Goal: Transaction & Acquisition: Purchase product/service

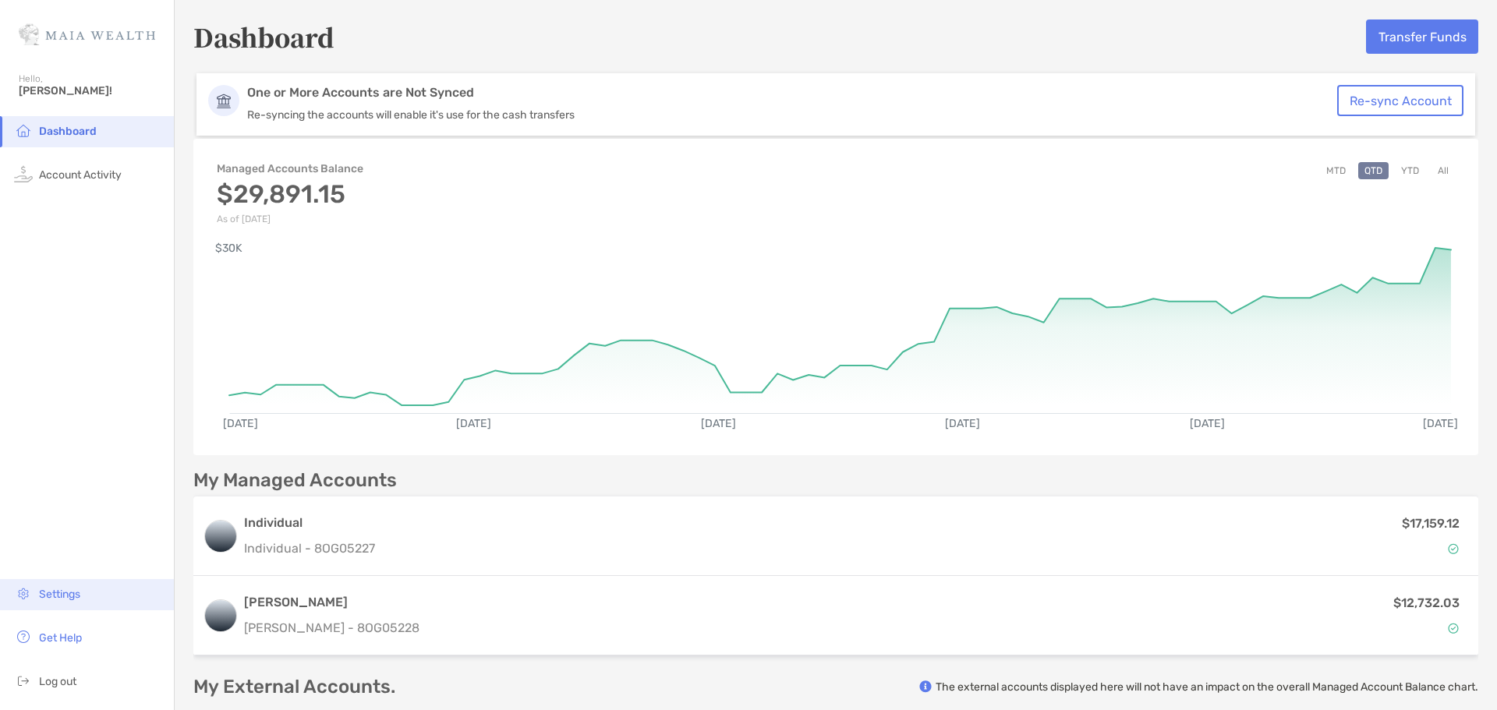
click at [58, 594] on span "Settings" at bounding box center [59, 594] width 41 height 13
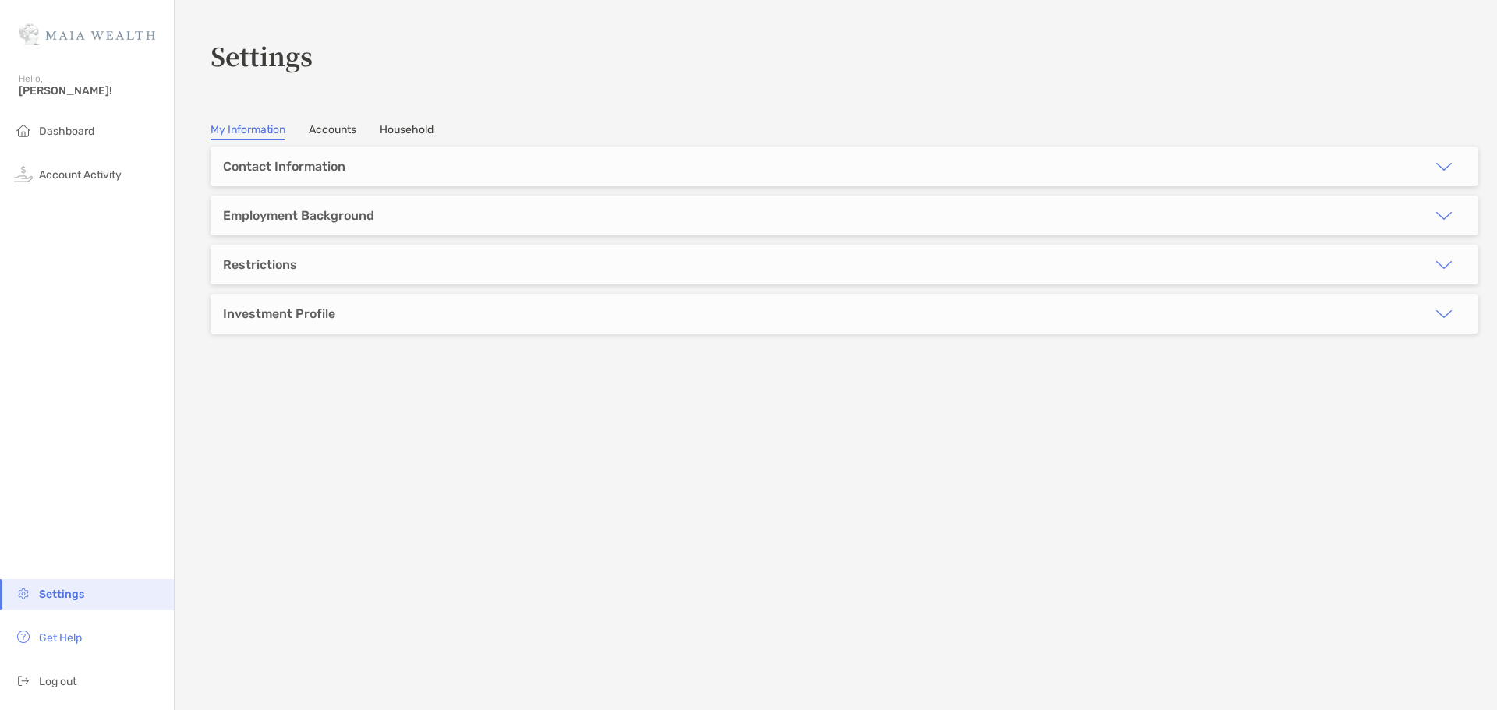
click at [324, 129] on link "Accounts" at bounding box center [333, 131] width 48 height 17
click at [289, 220] on h3 "[PERSON_NAME]'s [PERSON_NAME]" at bounding box center [834, 215] width 1222 height 19
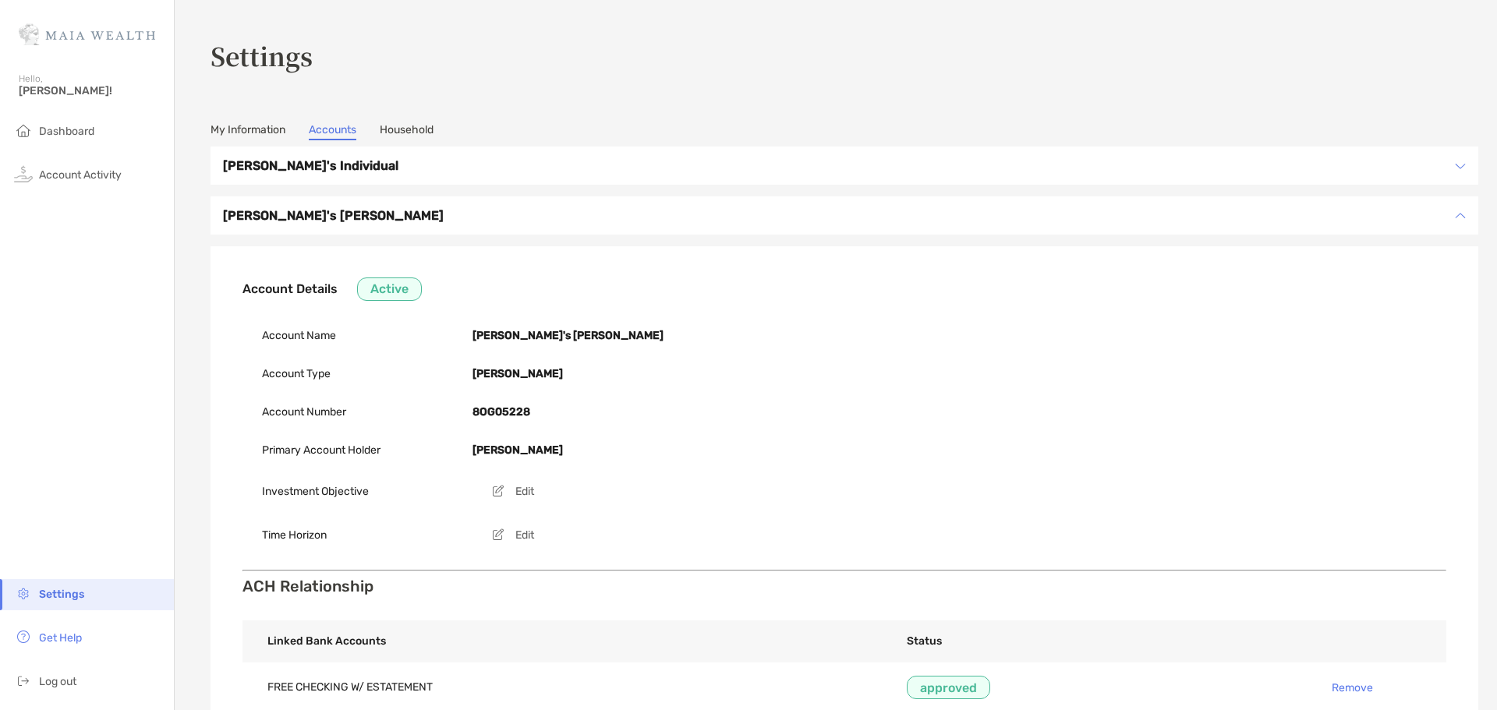
click at [426, 133] on link "Household" at bounding box center [407, 131] width 54 height 17
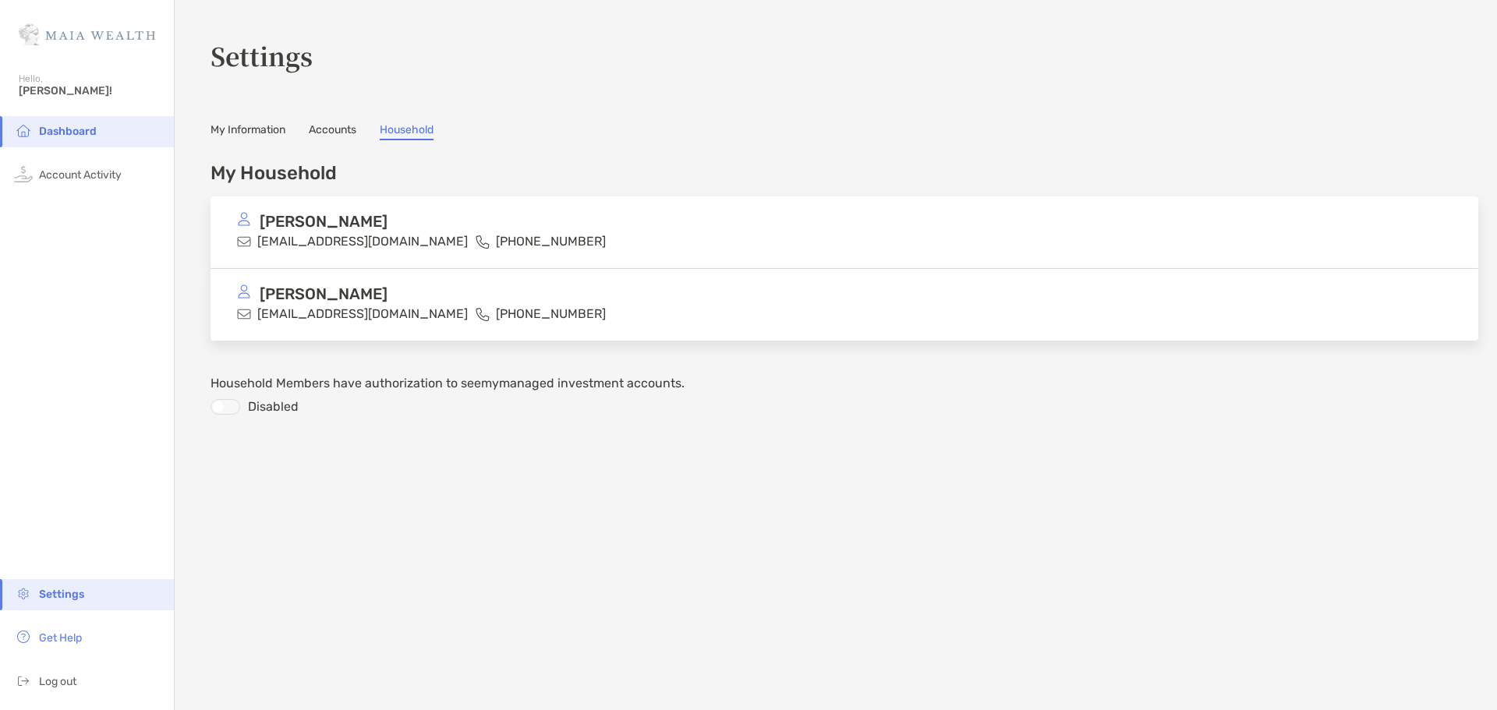
click at [232, 133] on link "My Information" at bounding box center [247, 131] width 75 height 17
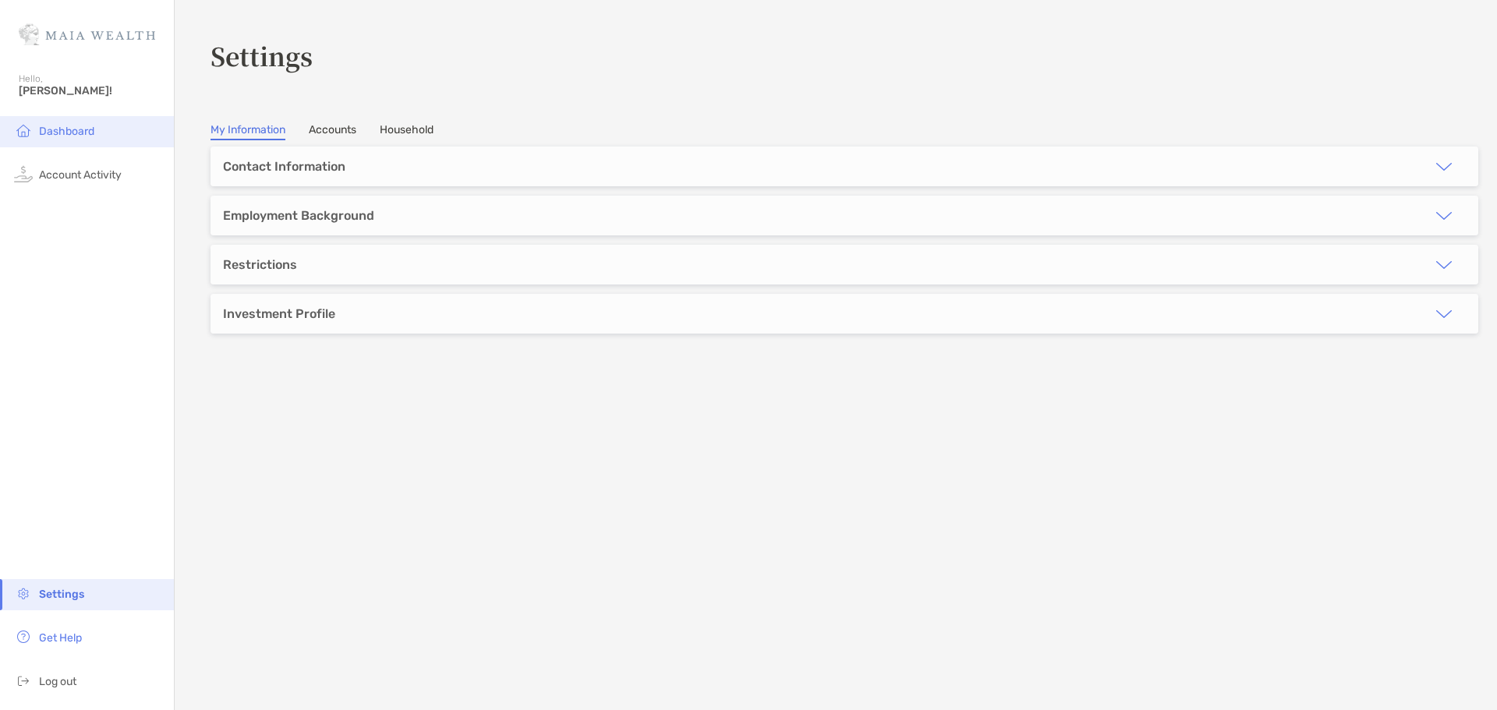
click at [86, 126] on span "Dashboard" at bounding box center [66, 131] width 55 height 13
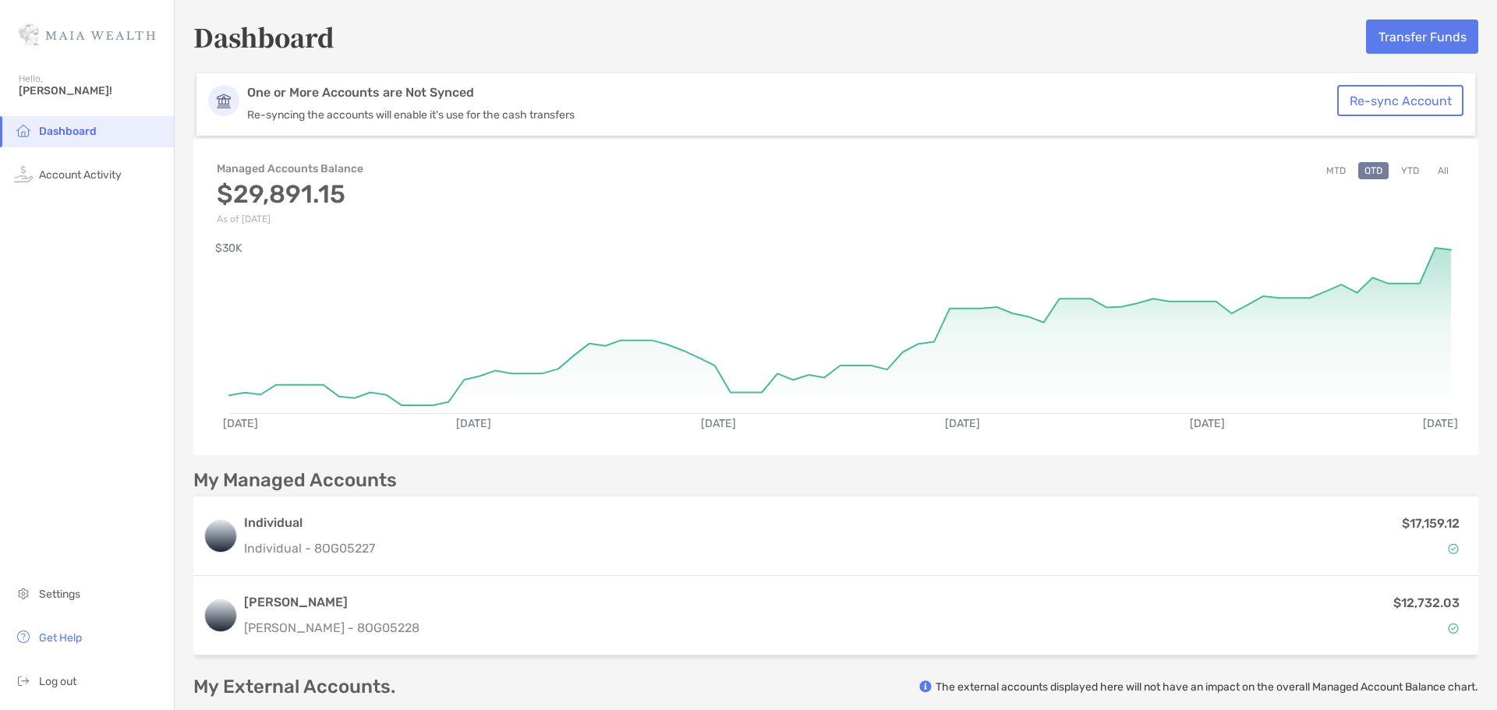
click at [992, 118] on p "Re-syncing the accounts will enable it's use for the cash transfers" at bounding box center [796, 114] width 1099 height 13
click at [406, 111] on p "Re-syncing the accounts will enable it's use for the cash transfers" at bounding box center [796, 114] width 1099 height 13
click at [377, 89] on p "One or More Accounts are Not Synced" at bounding box center [796, 93] width 1099 height 16
click at [1409, 41] on button "Transfer Funds" at bounding box center [1422, 36] width 112 height 34
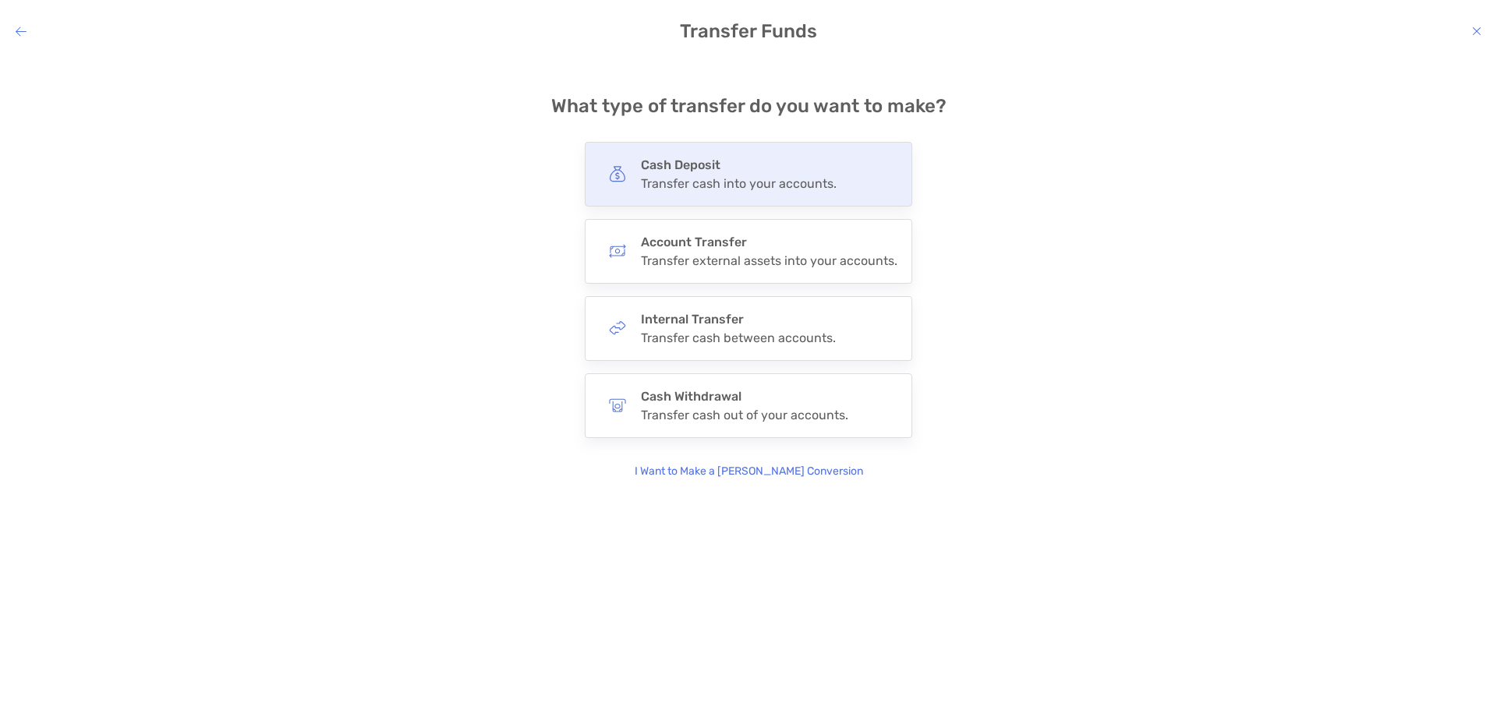
click at [847, 194] on div "Cash Deposit Transfer cash into your accounts." at bounding box center [748, 174] width 327 height 65
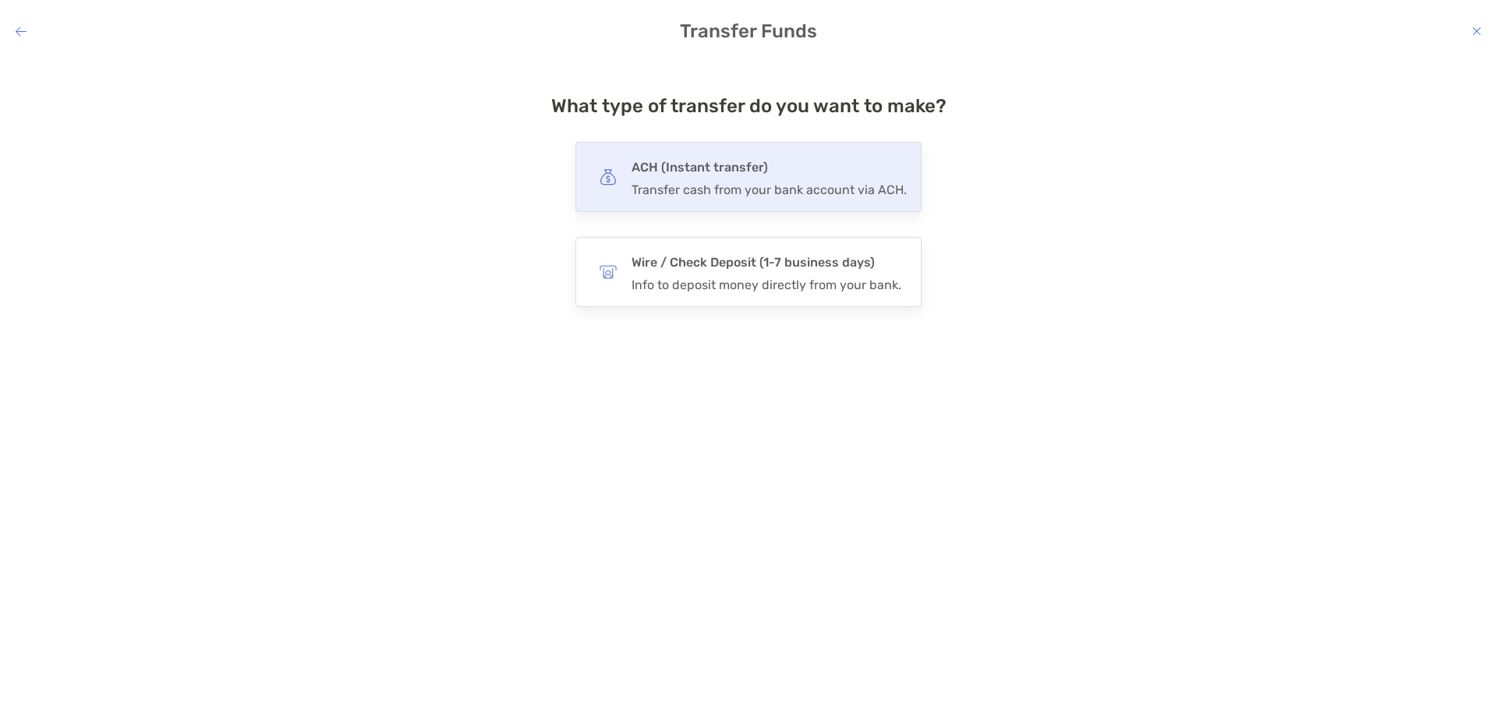
click at [705, 183] on div "Transfer cash from your bank account via ACH." at bounding box center [768, 189] width 275 height 15
click at [0, 0] on input "***" at bounding box center [0, 0] width 0 height 0
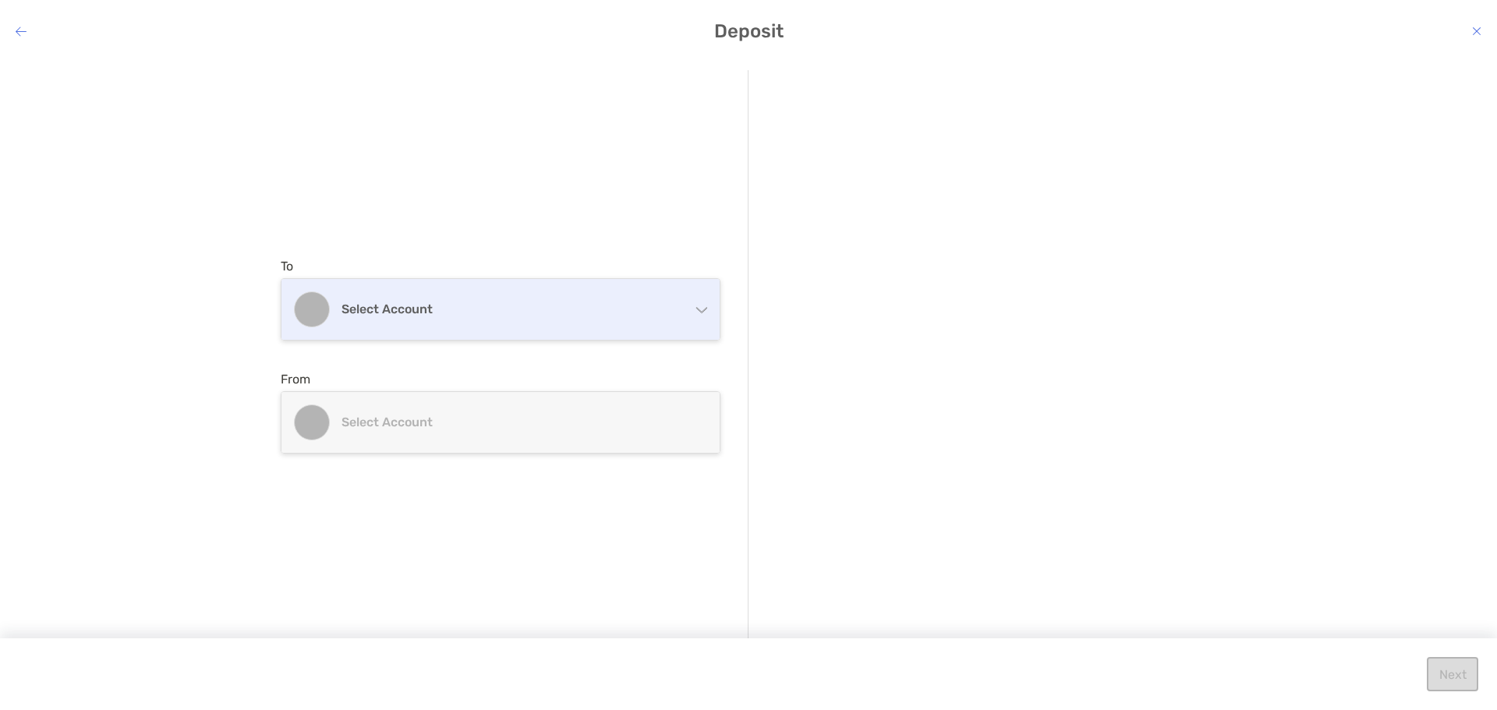
click at [677, 309] on h4 "Select account" at bounding box center [509, 309] width 337 height 15
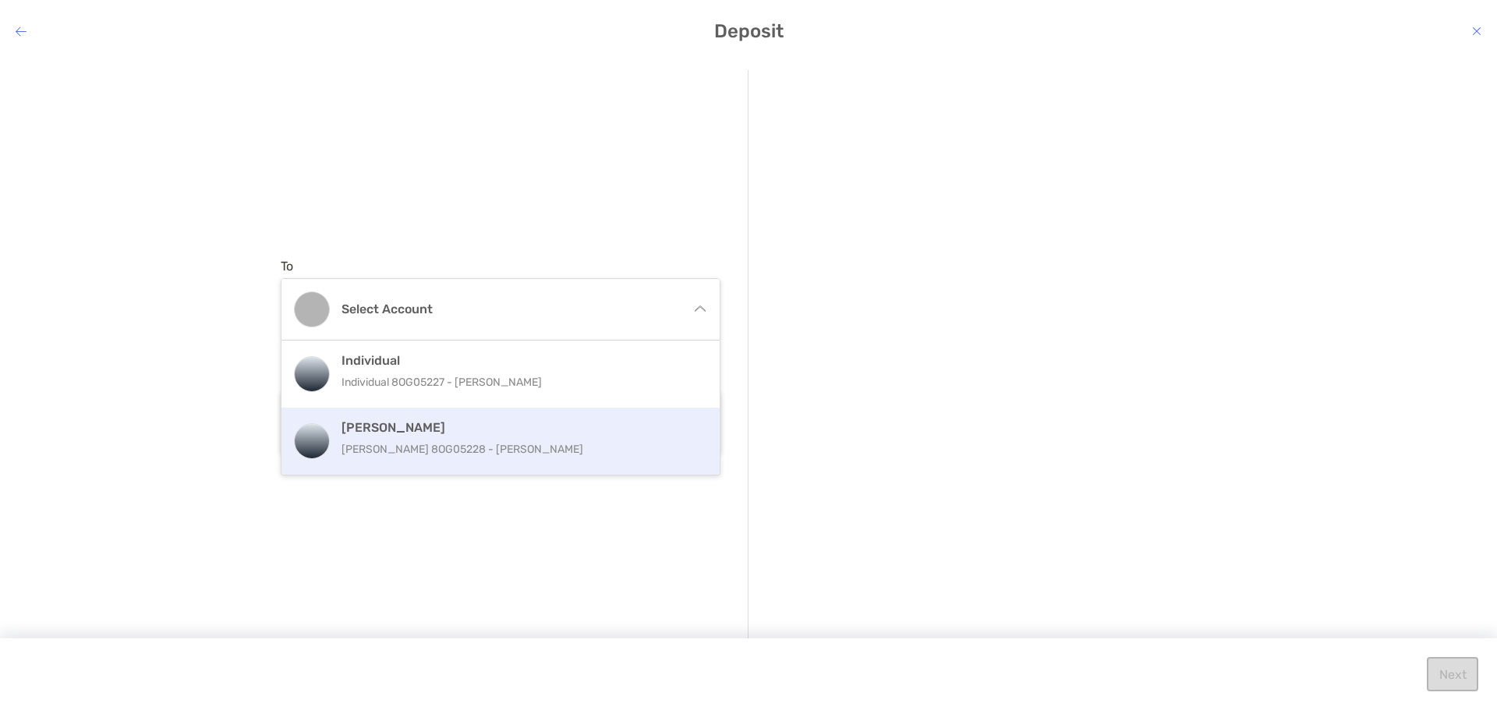
click at [522, 431] on h4 "[PERSON_NAME]" at bounding box center [517, 427] width 352 height 15
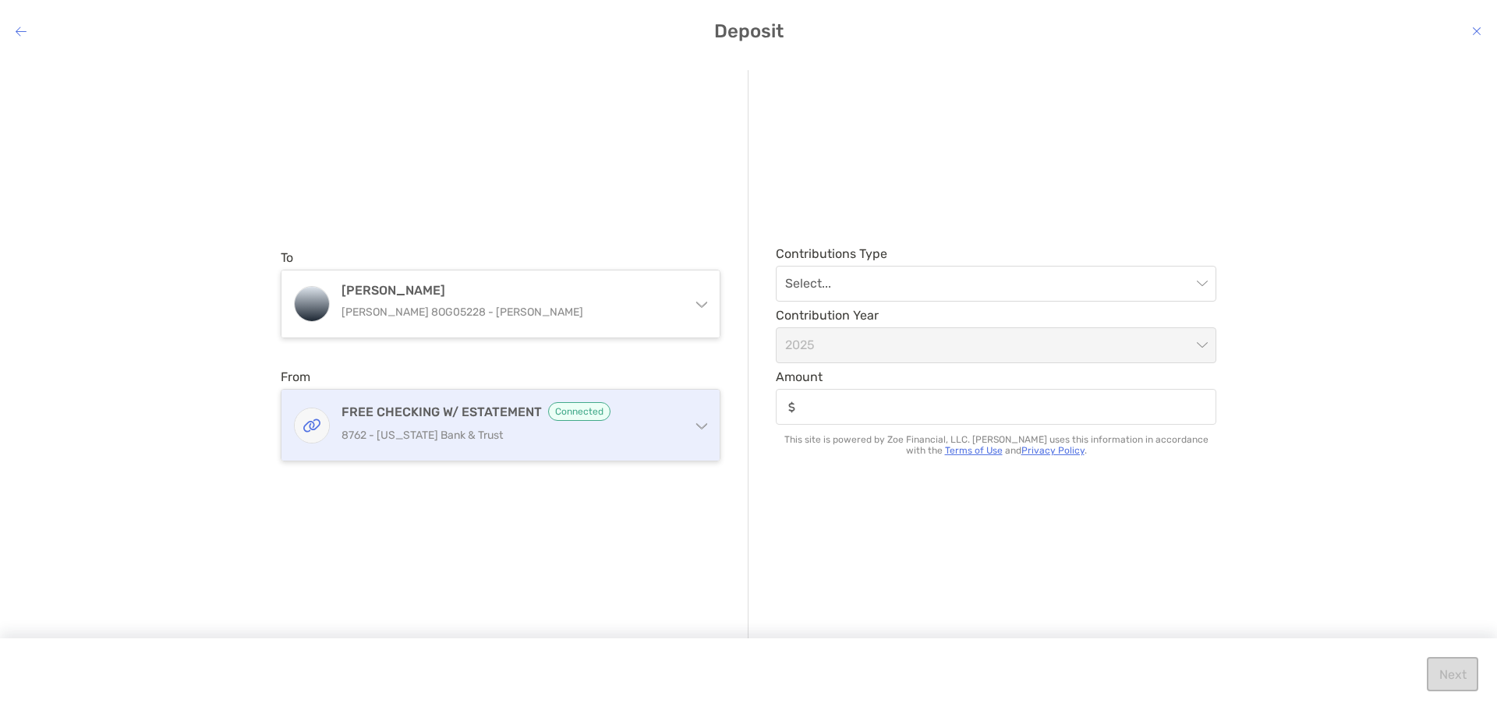
click at [488, 427] on p "8762 - [US_STATE] Bank & Trust" at bounding box center [509, 435] width 337 height 19
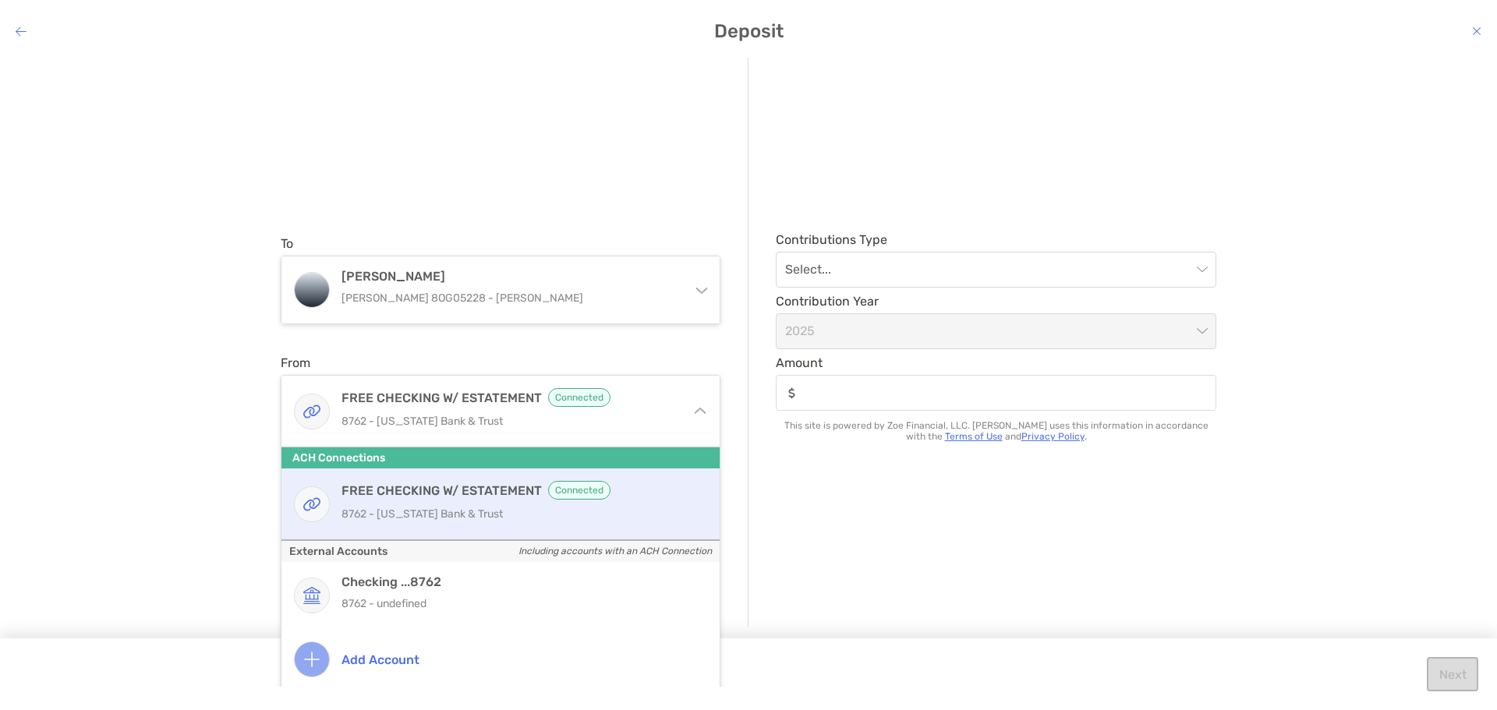
scroll to position [18, 0]
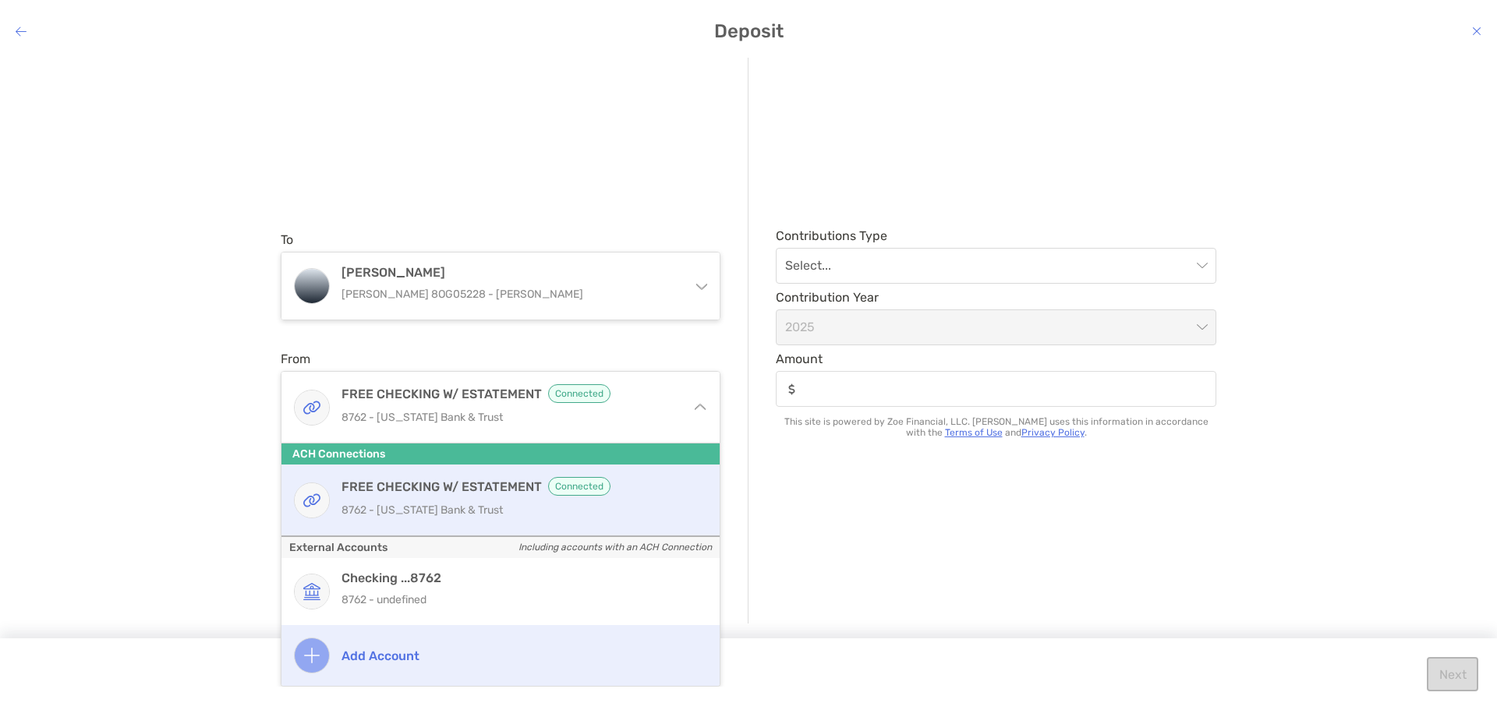
click at [391, 656] on h4 "Add account" at bounding box center [517, 656] width 352 height 15
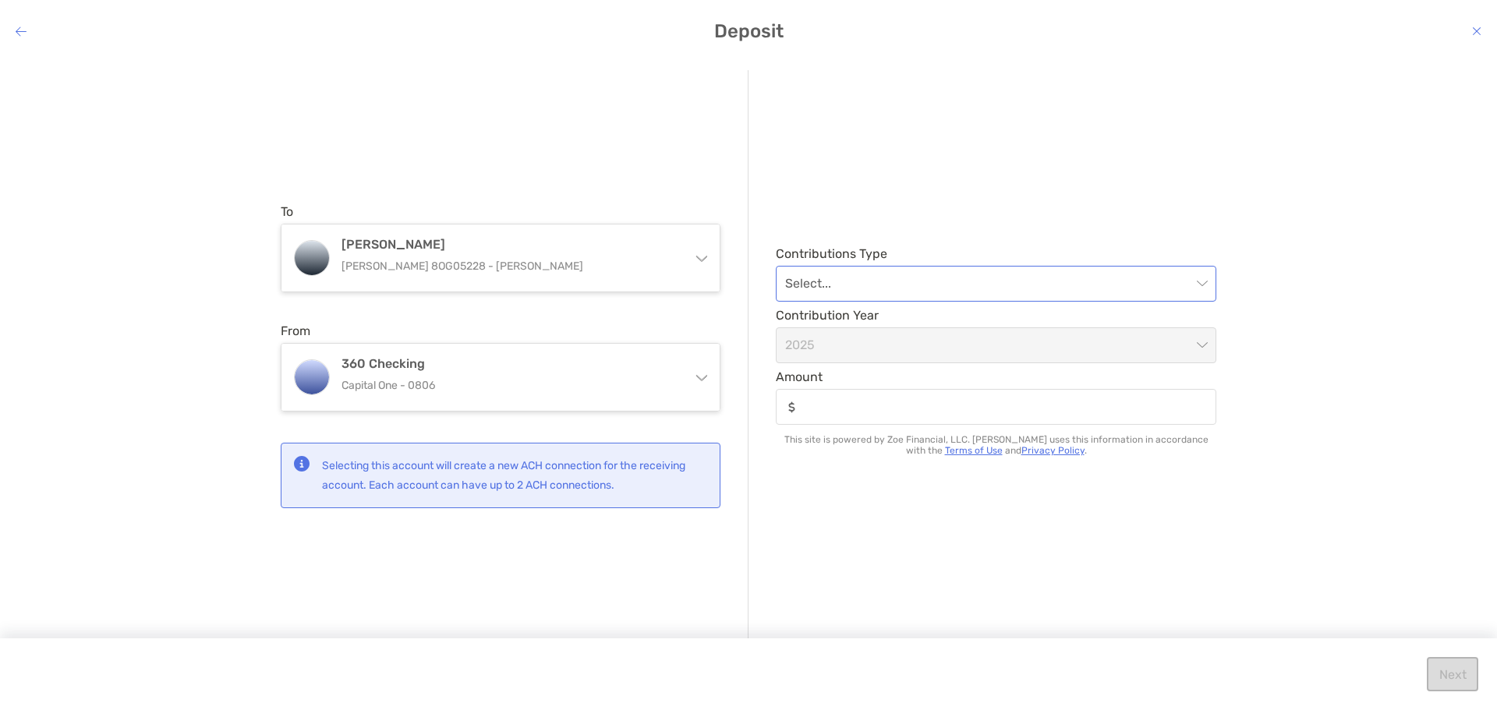
click at [1181, 286] on input "modal" at bounding box center [988, 284] width 406 height 34
click at [1112, 176] on div "Contributions Type Select... Contribution Year [DATE] Amount This site is power…" at bounding box center [982, 355] width 468 height 571
click at [888, 292] on input "modal" at bounding box center [988, 284] width 406 height 34
click at [894, 328] on div "Regular" at bounding box center [995, 325] width 415 height 19
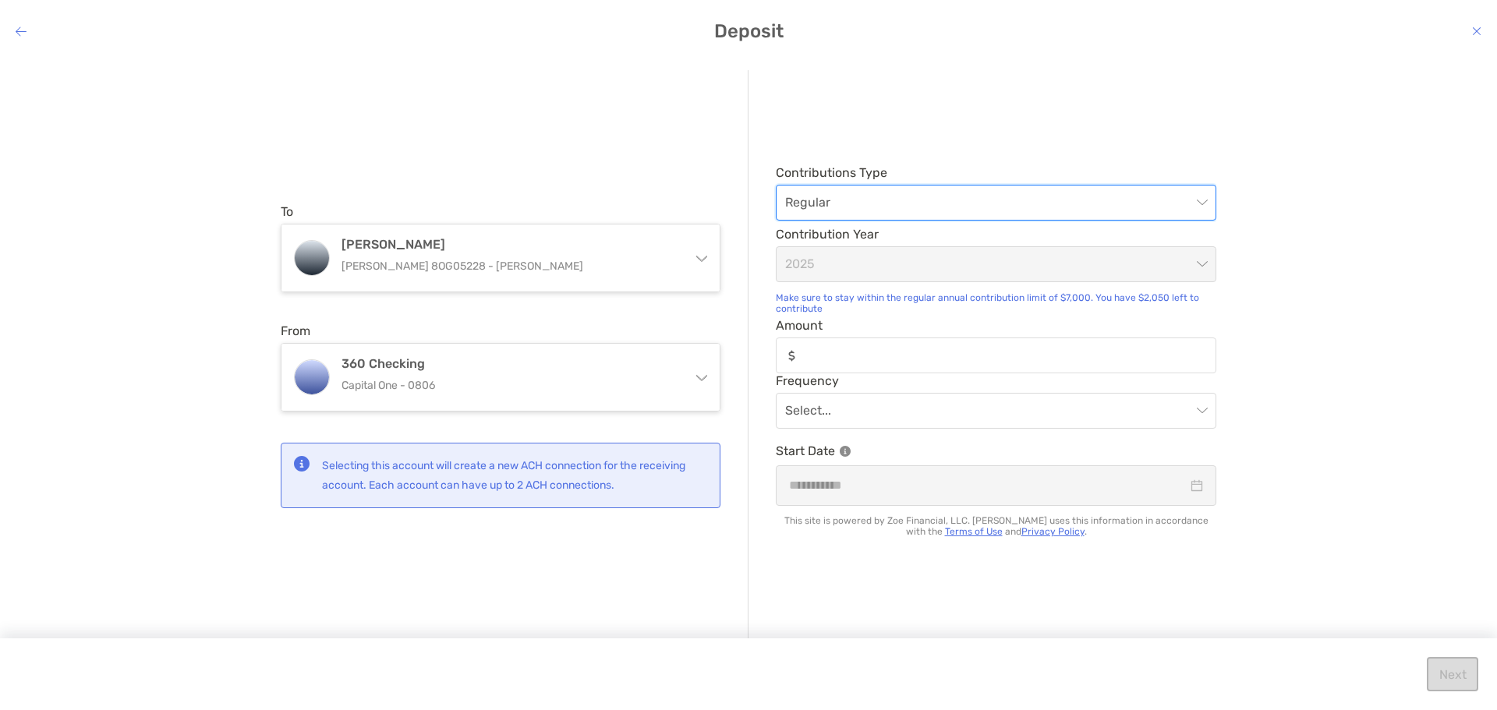
click at [1475, 32] on icon "modal" at bounding box center [1476, 31] width 9 height 12
click at [870, 360] on input "Amount" at bounding box center [1008, 355] width 412 height 13
click at [1063, 401] on input "modal" at bounding box center [988, 411] width 406 height 34
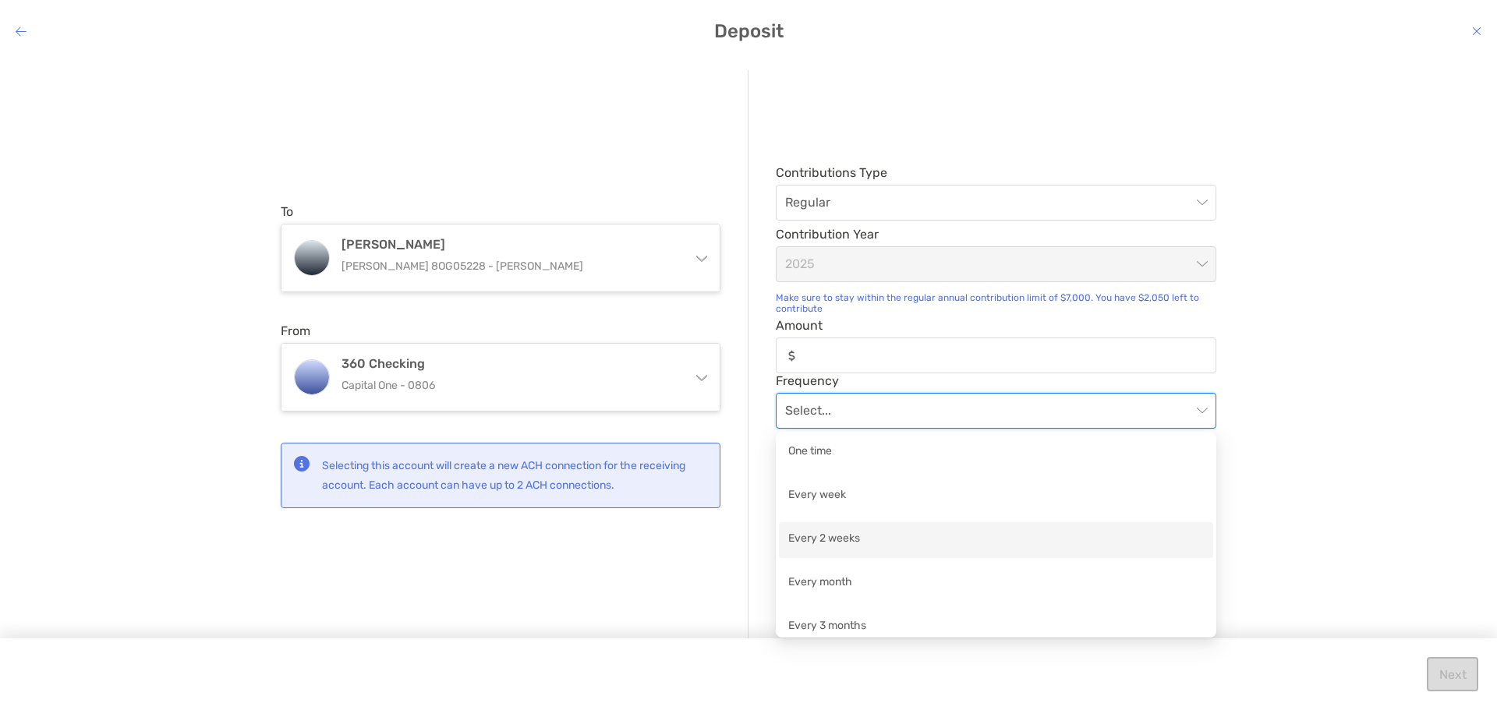
scroll to position [11, 0]
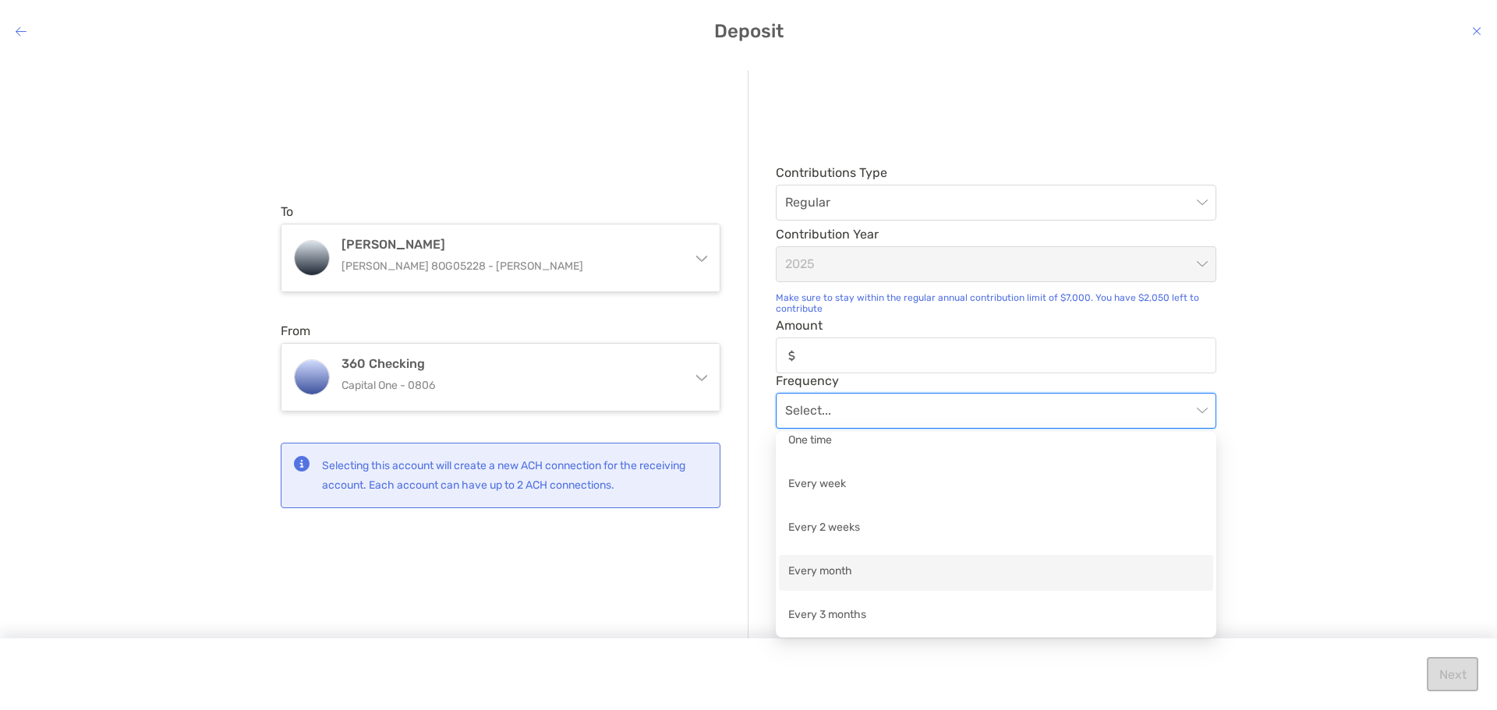
click at [994, 578] on div "Every month" at bounding box center [995, 572] width 415 height 19
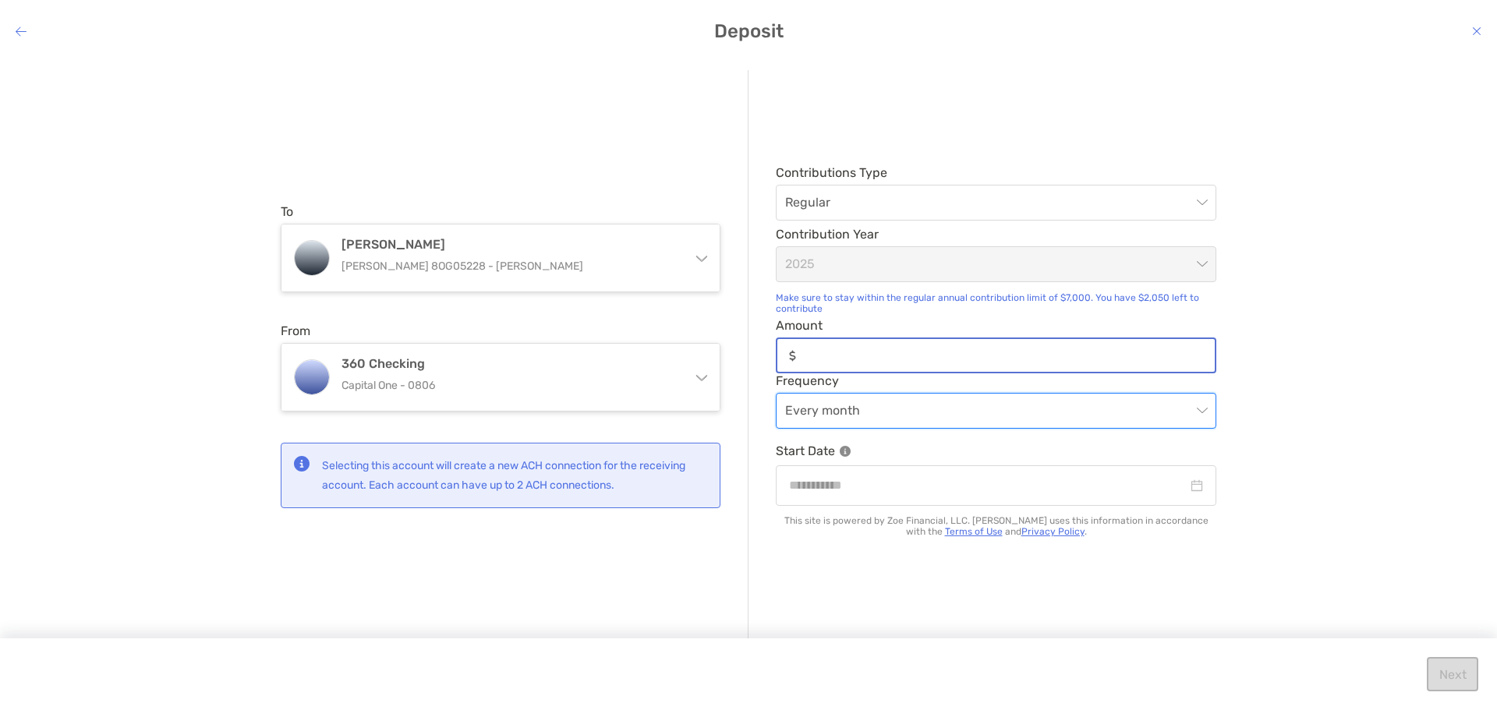
click at [858, 358] on input "Amount" at bounding box center [1008, 355] width 412 height 13
type input "***"
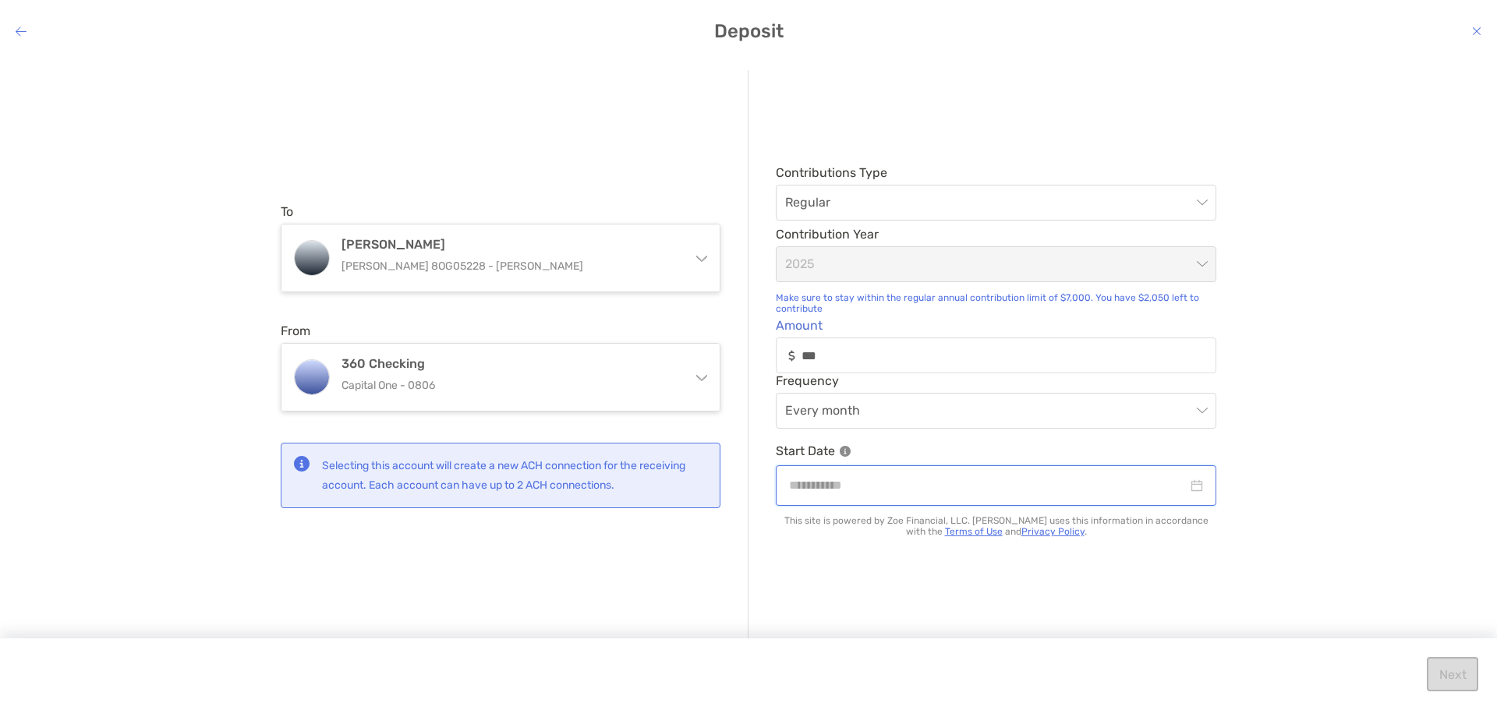
click at [868, 485] on input "modal" at bounding box center [988, 484] width 398 height 19
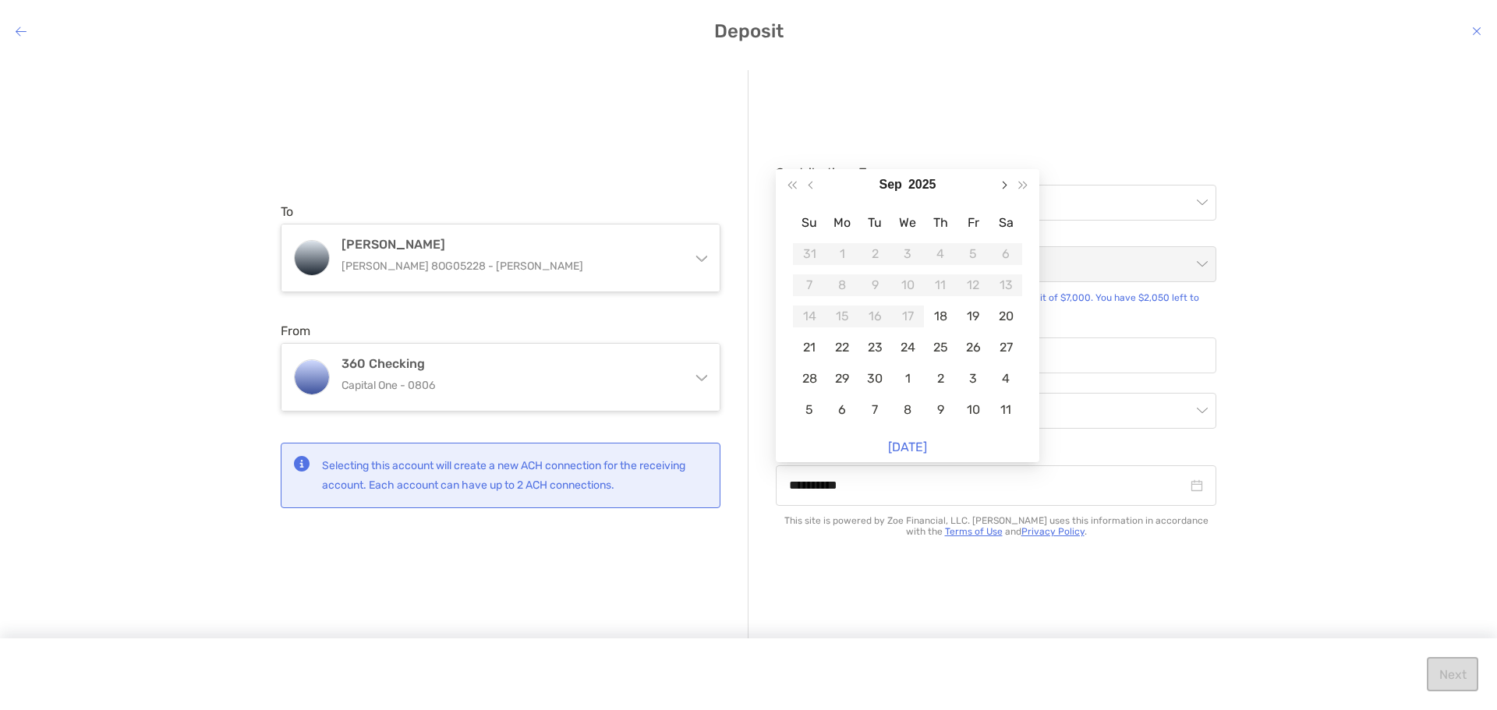
click at [1001, 188] on button "Next month (PageDown)" at bounding box center [1003, 184] width 20 height 31
type input "**********"
click at [944, 318] on div "16" at bounding box center [940, 317] width 22 height 22
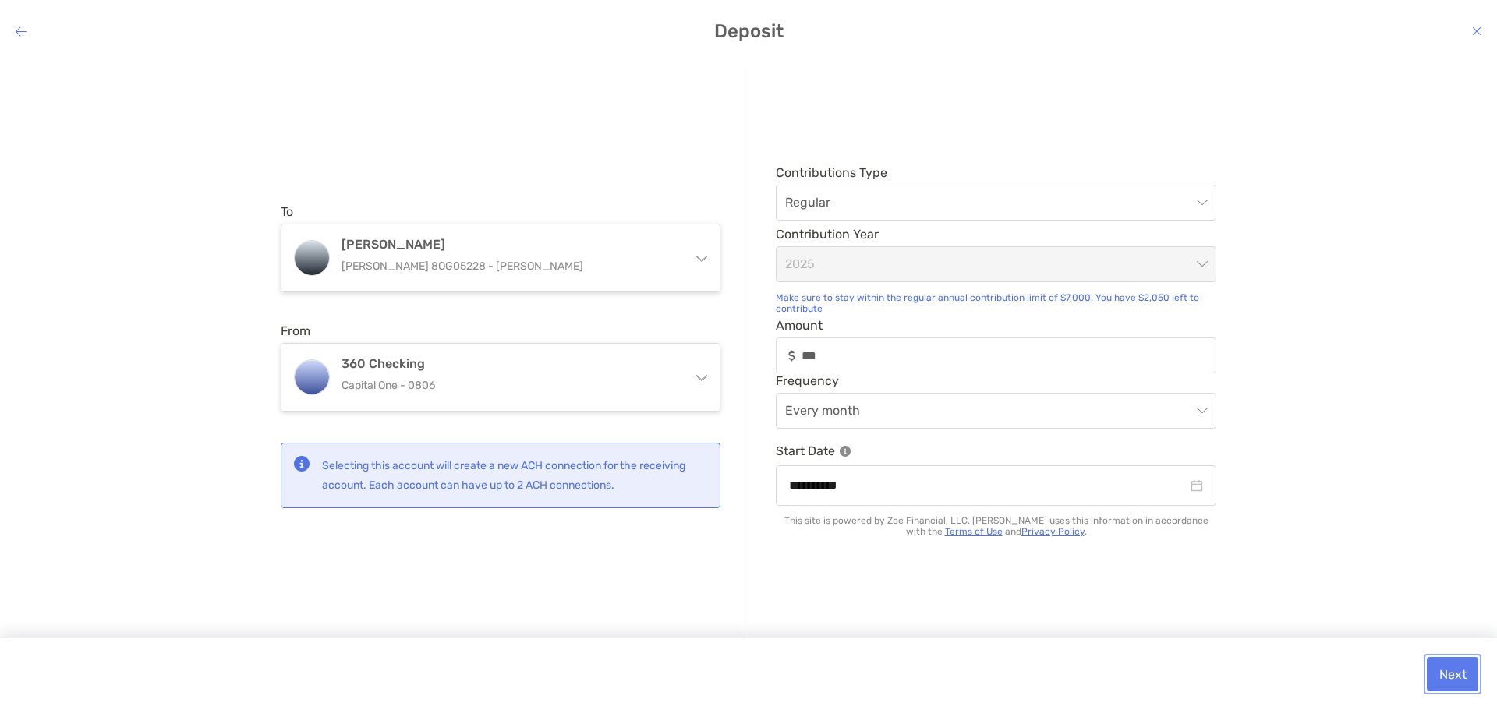
click at [1445, 664] on button "Next" at bounding box center [1451, 674] width 51 height 34
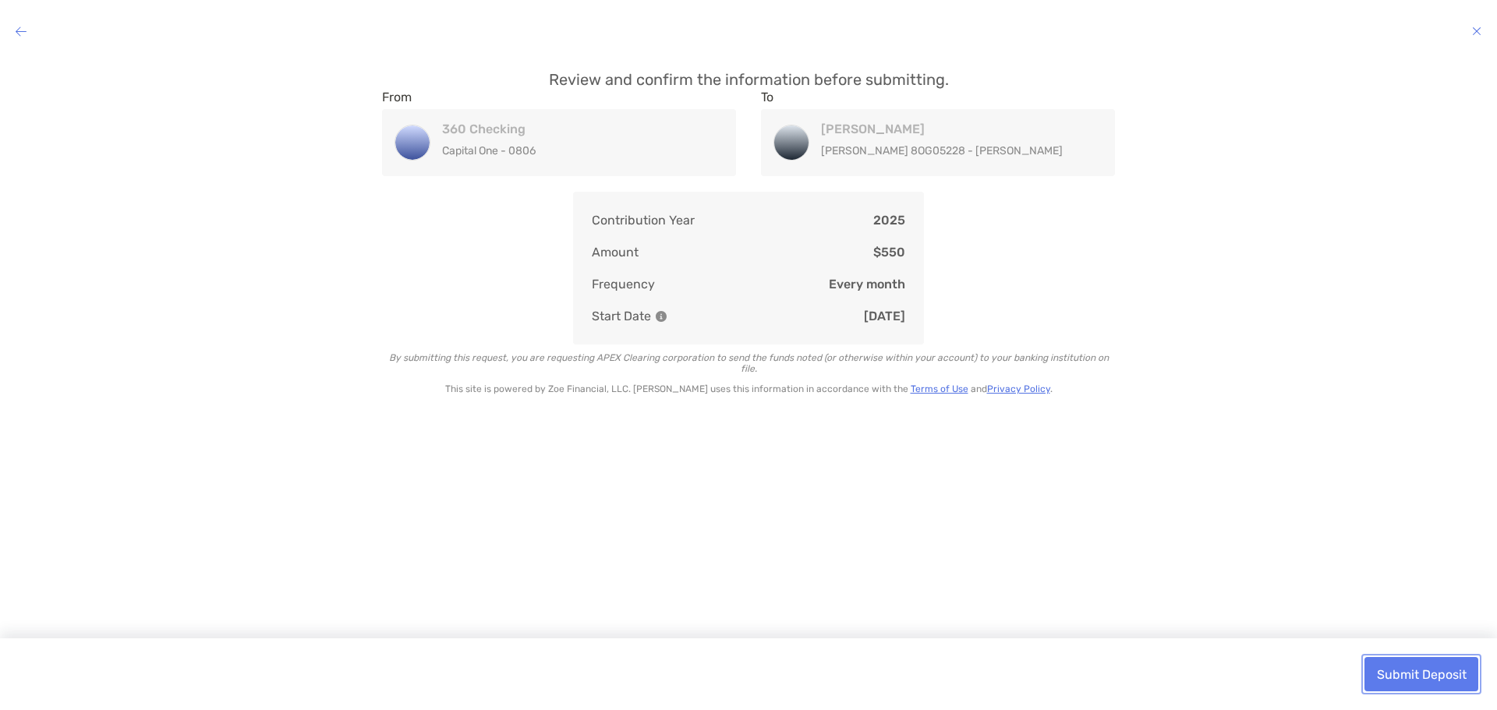
click at [1450, 670] on button "Submit Deposit" at bounding box center [1421, 674] width 114 height 34
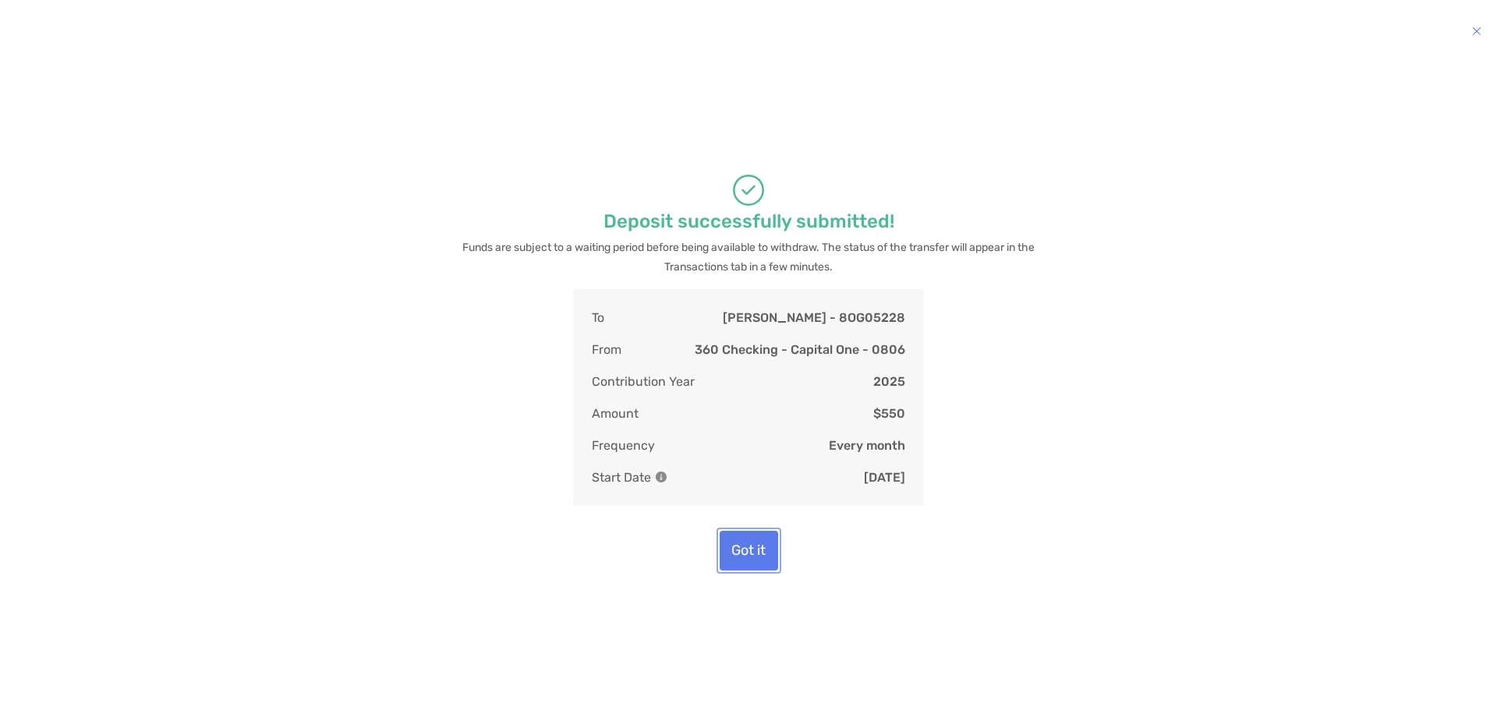
click at [749, 549] on button "Got it" at bounding box center [748, 551] width 58 height 40
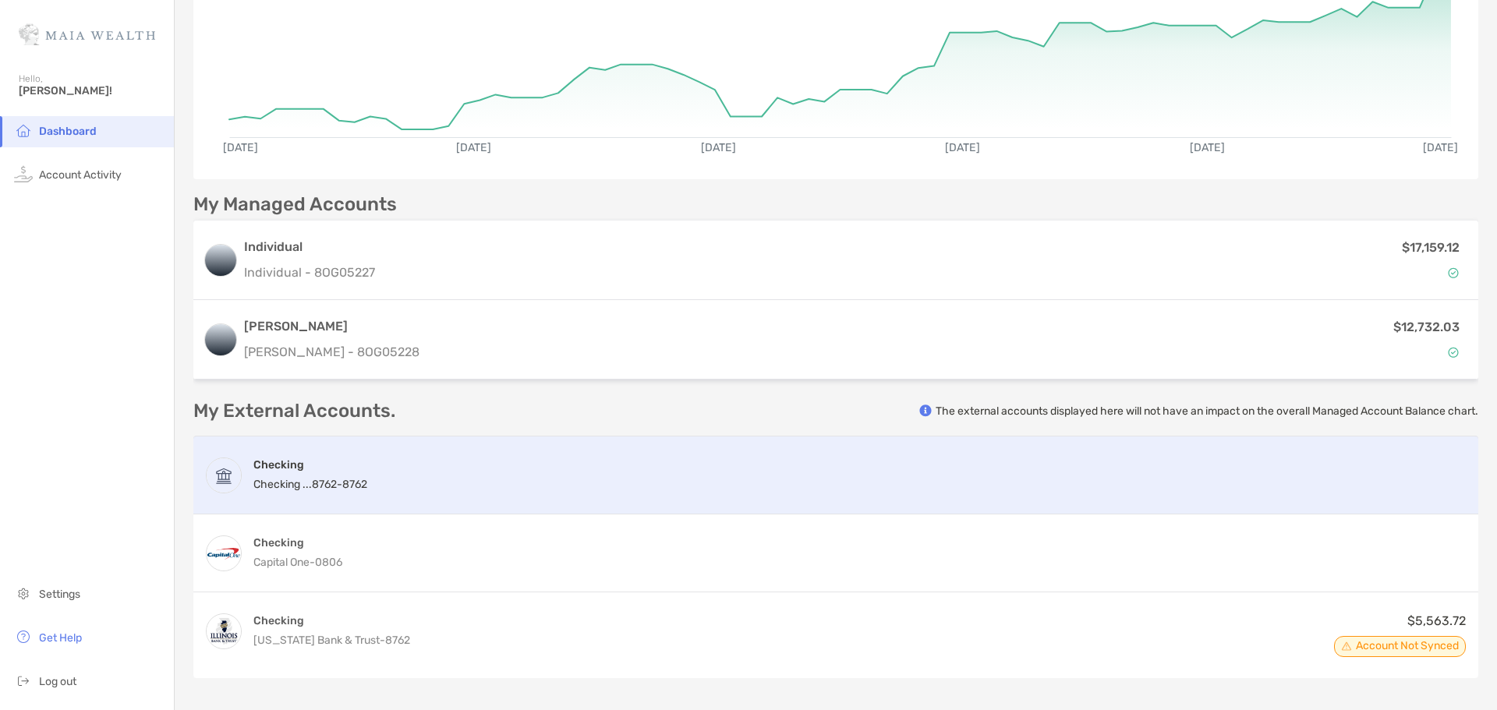
scroll to position [312, 0]
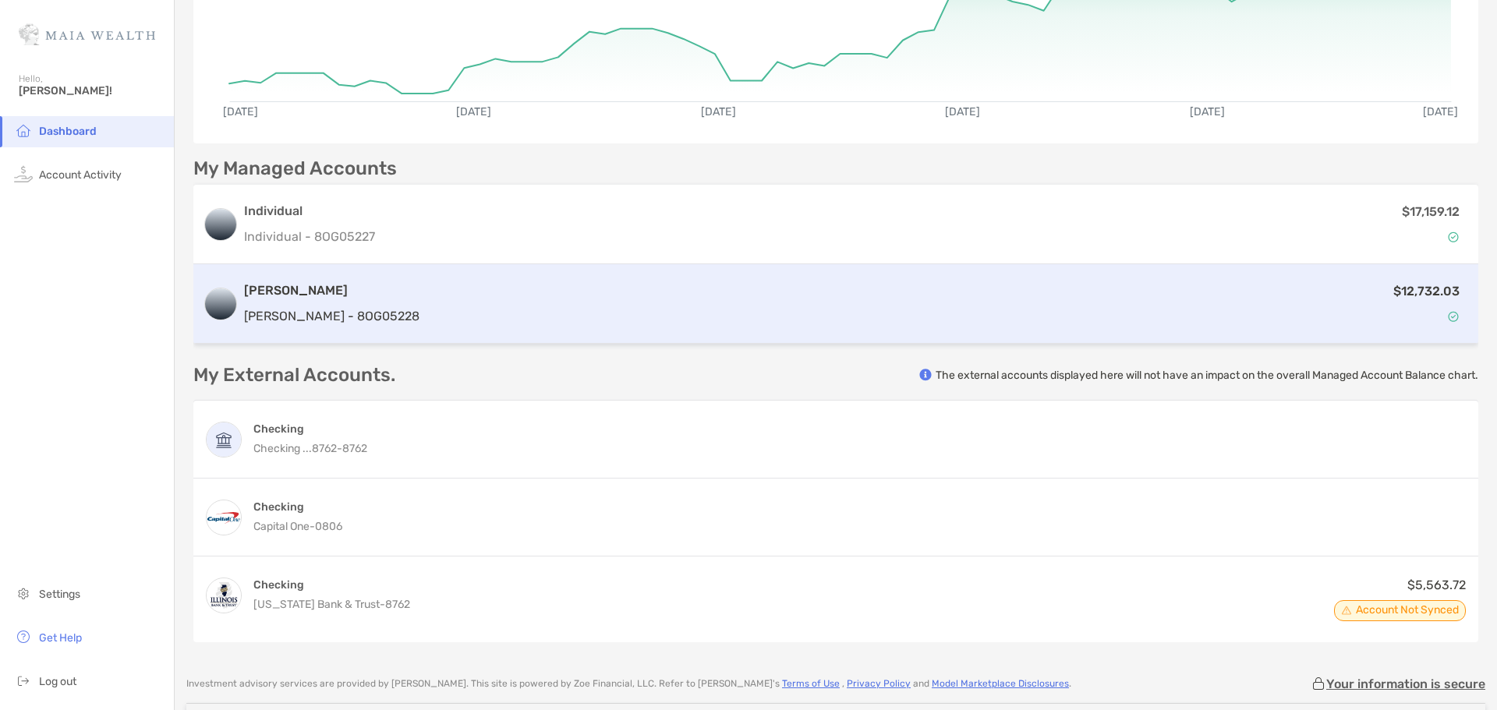
click at [426, 321] on div "$12,732.03" at bounding box center [947, 303] width 1043 height 45
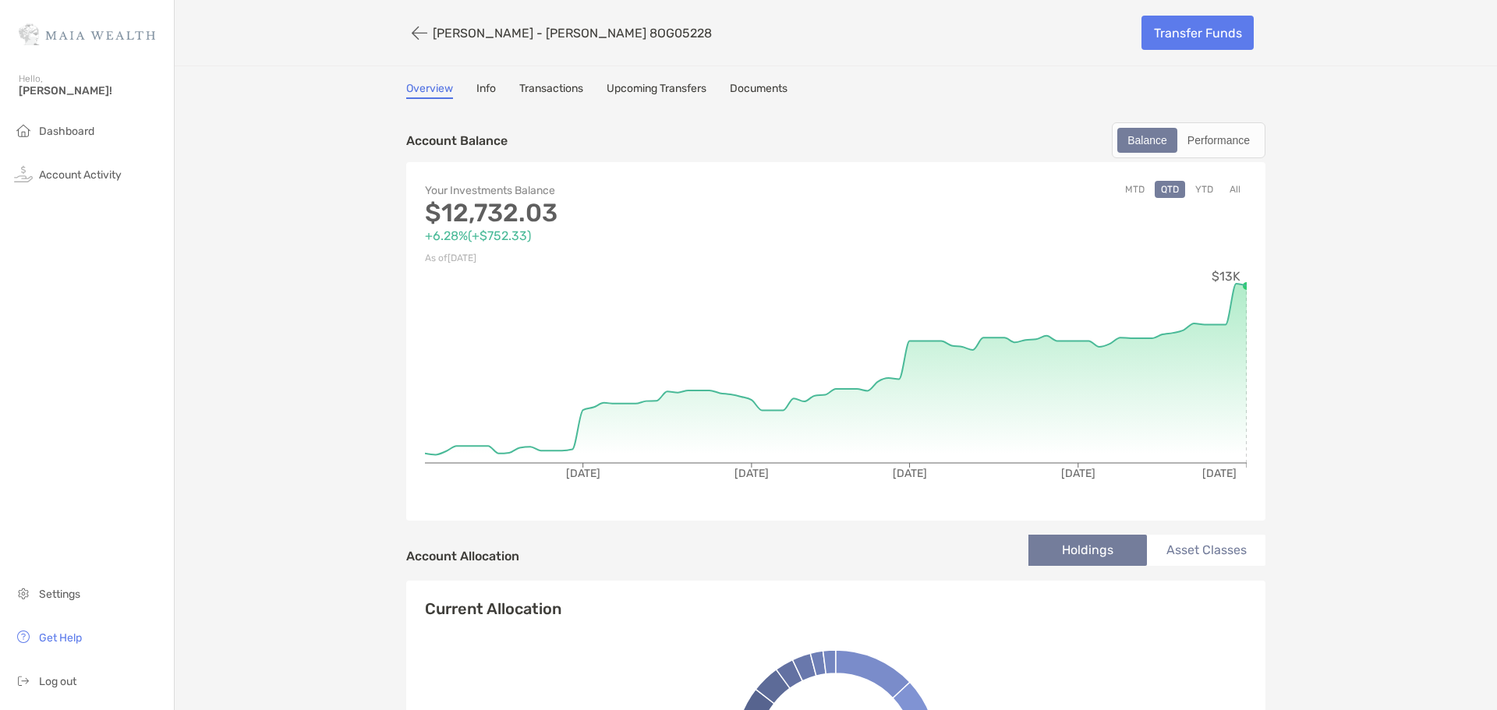
click at [621, 87] on link "Upcoming Transfers" at bounding box center [656, 90] width 100 height 17
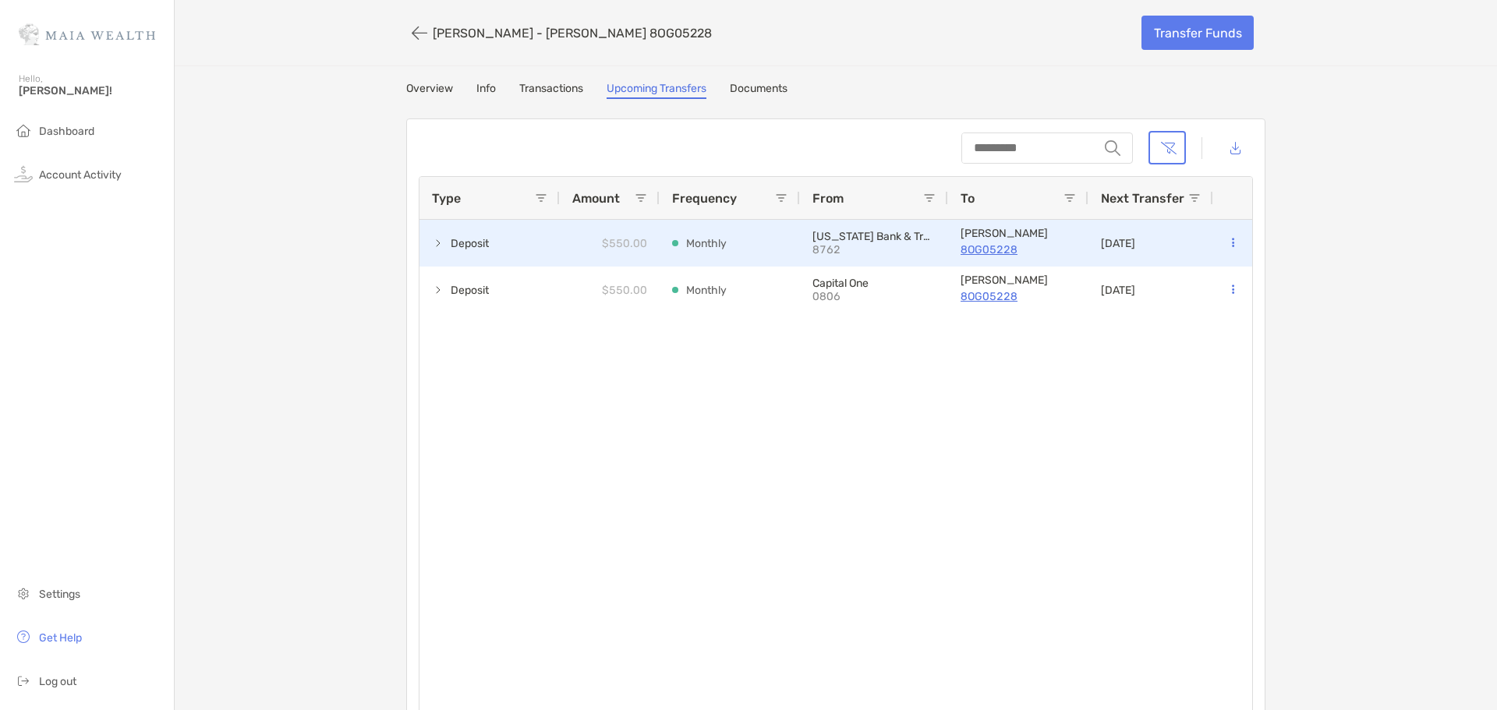
click at [1232, 242] on icon at bounding box center [1233, 243] width 2 height 10
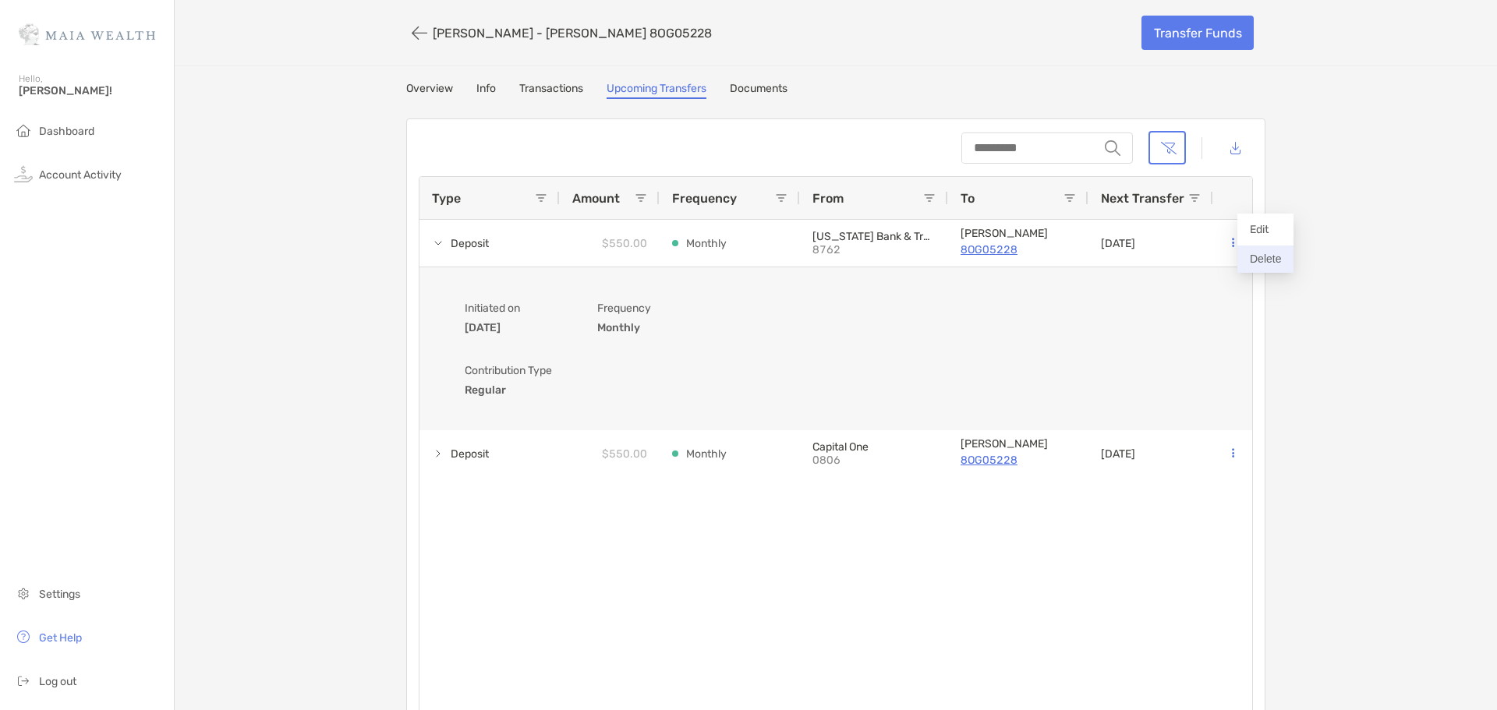
click at [1264, 258] on button "Delete" at bounding box center [1265, 259] width 56 height 27
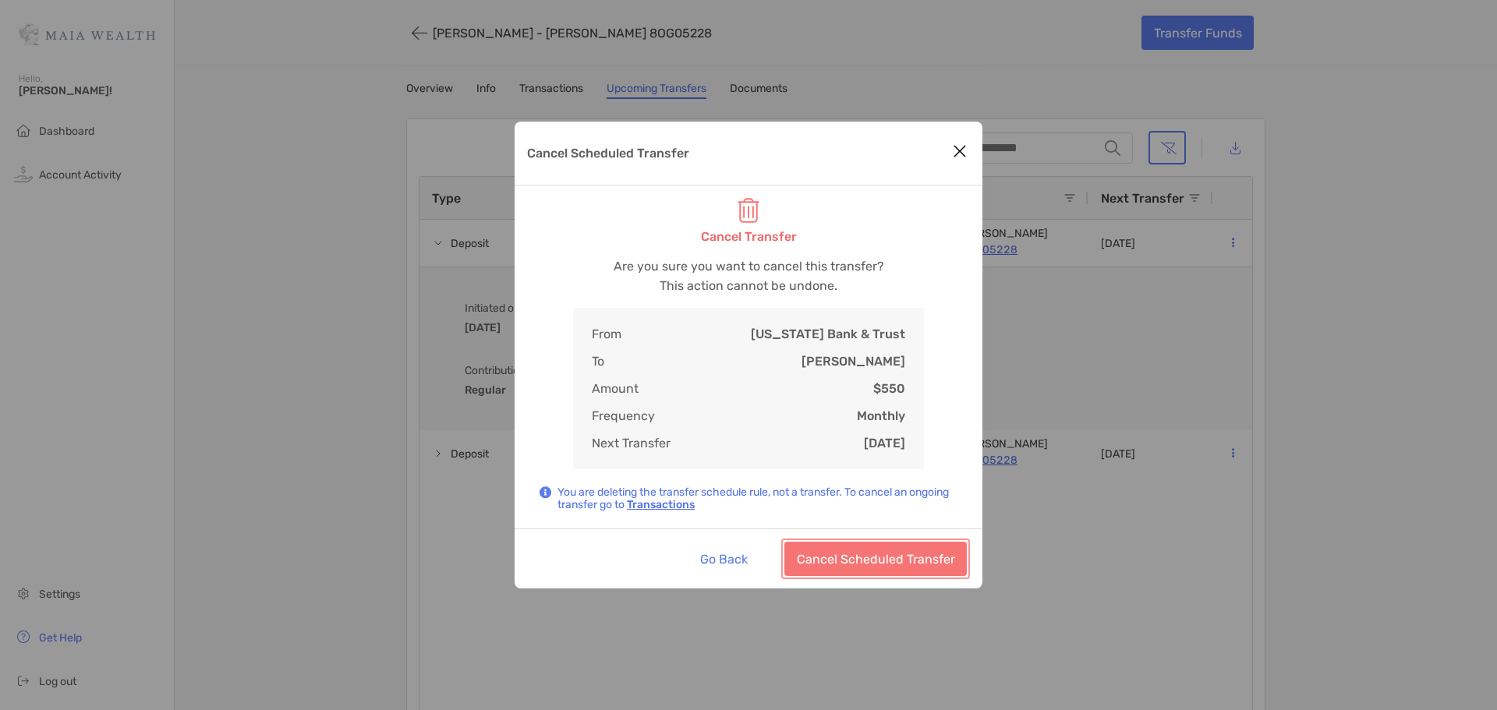
click at [873, 558] on button "Cancel Scheduled Transfer" at bounding box center [875, 559] width 182 height 34
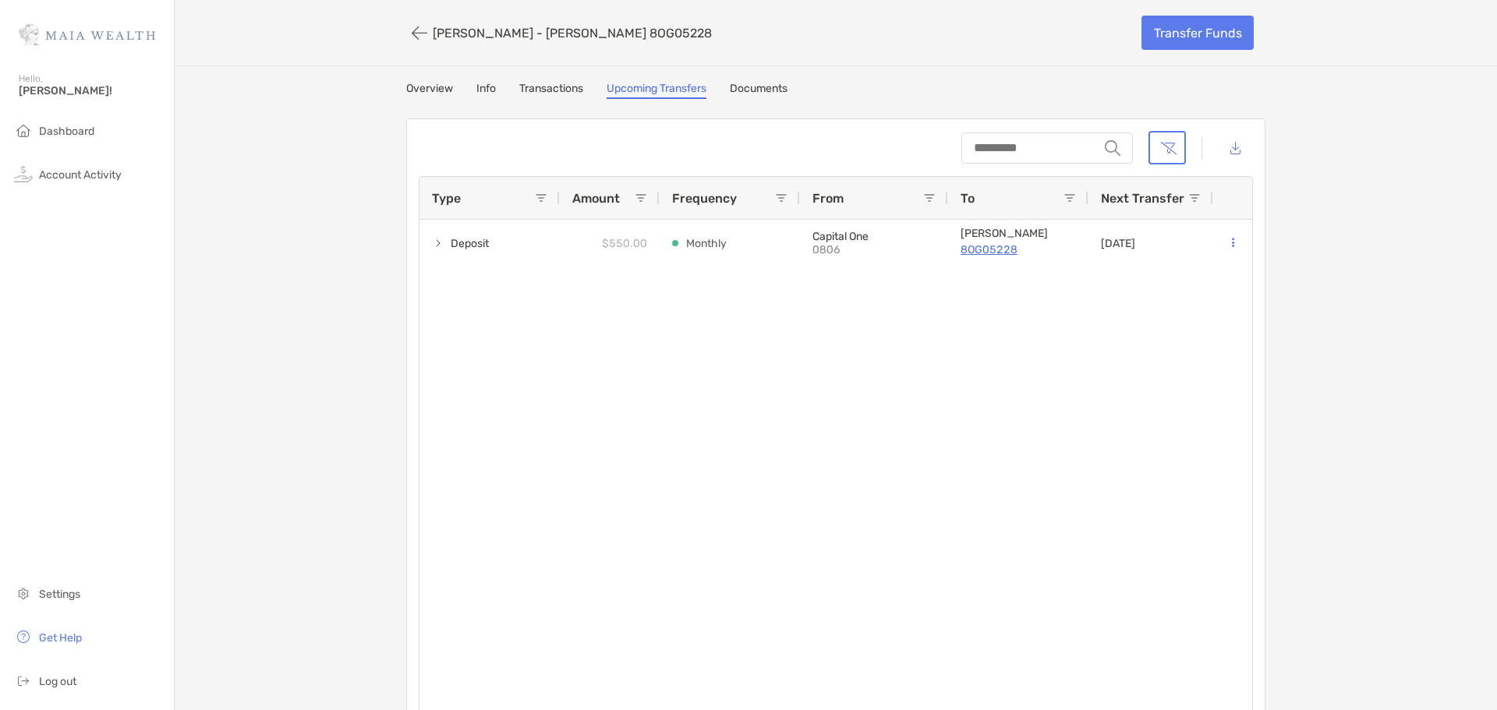
click at [274, 285] on div "[PERSON_NAME] - [PERSON_NAME] 8OG05228 Transfer Funds Overview Info Transaction…" at bounding box center [836, 371] width 1322 height 743
